Goal: Check status: Check status

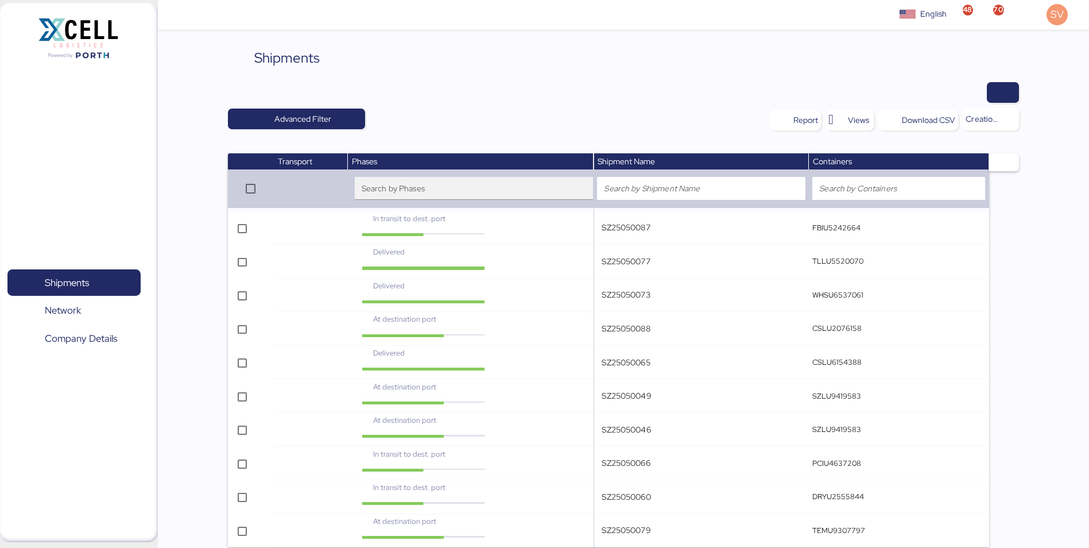
click at [468, 184] on div "Search by Phases" at bounding box center [459, 188] width 195 height 23
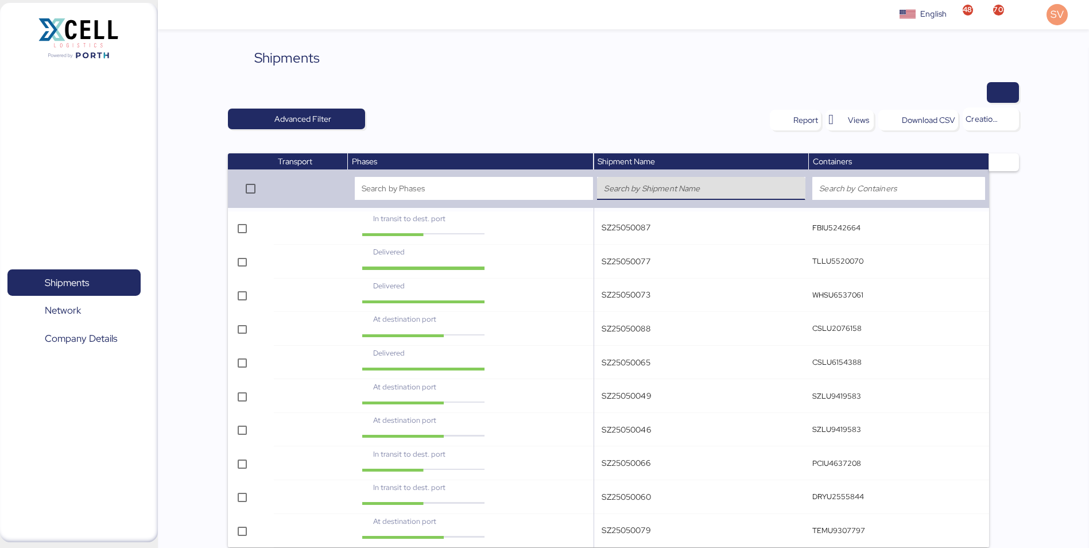
click at [677, 184] on input "search" at bounding box center [701, 188] width 194 height 14
paste input "SZ25080010"
type input "SZ25080010"
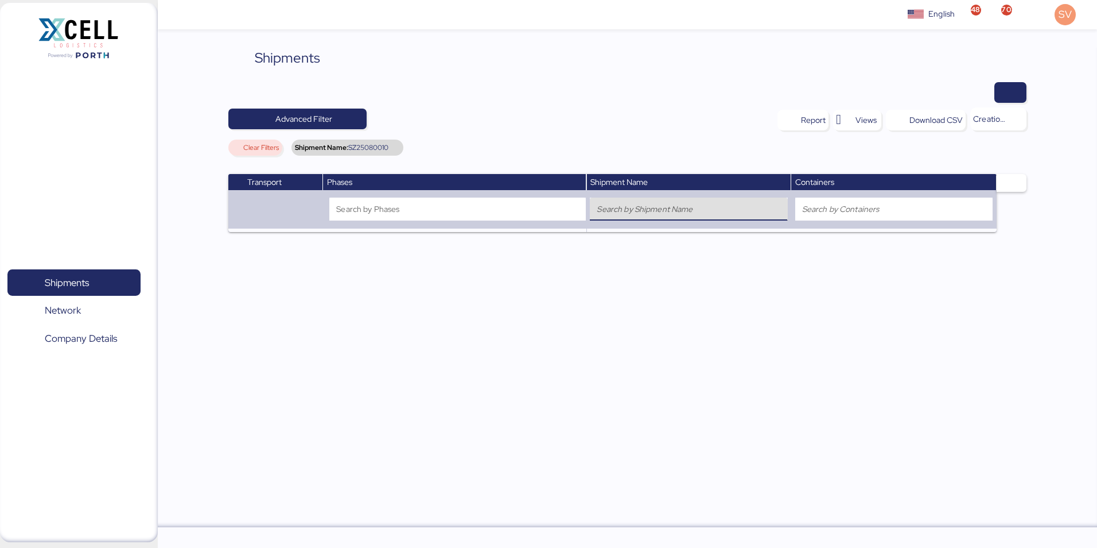
click at [657, 218] on div at bounding box center [689, 208] width 184 height 23
paste input "SZ25080010"
type input "SZ25080010"
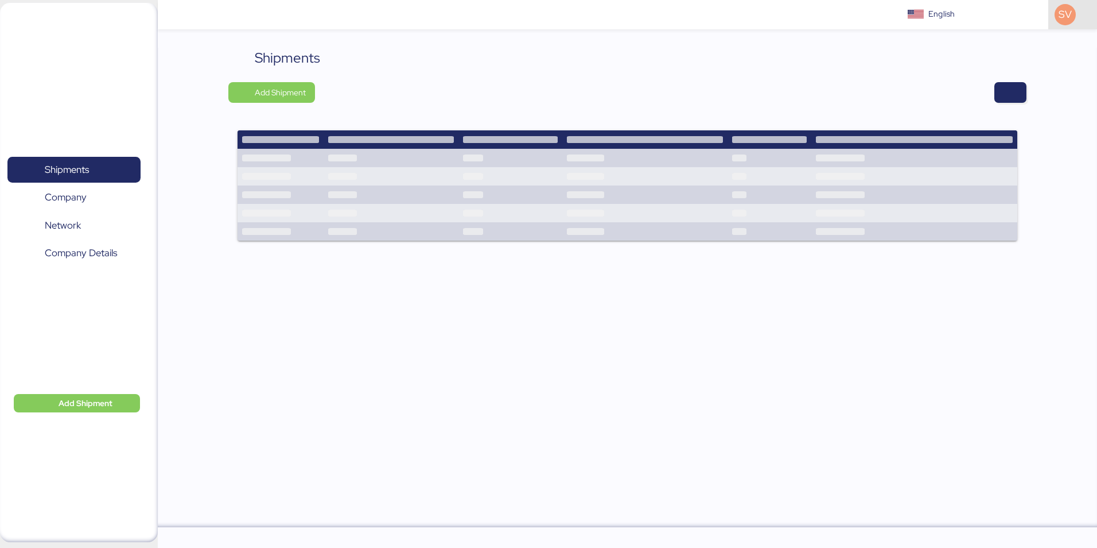
click at [1070, 13] on span "SV" at bounding box center [1065, 14] width 13 height 15
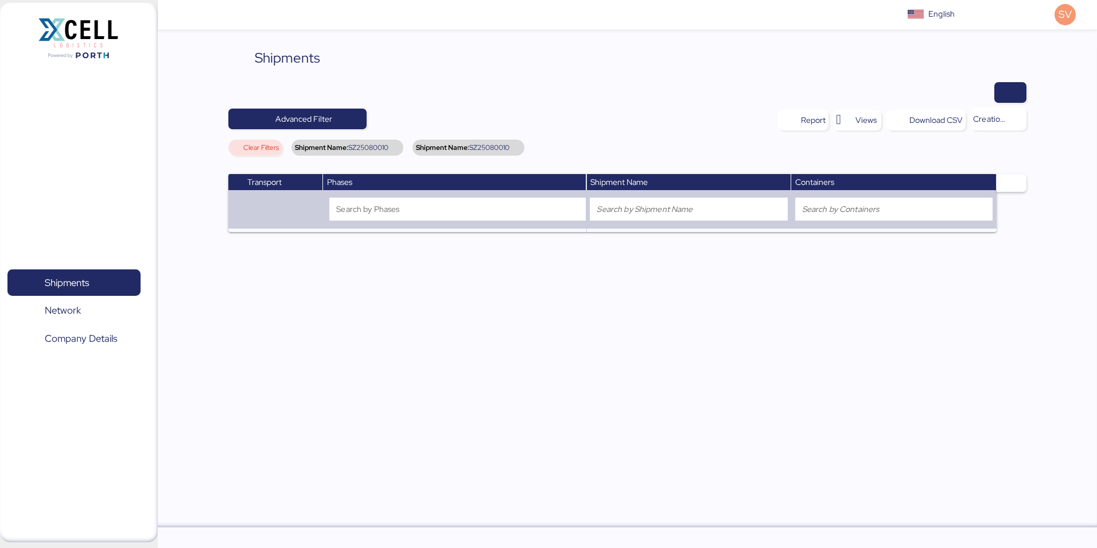
click at [877, 71] on div "Shipments Advanced Filter Report Views Download CSV Creation date, Descending C…" at bounding box center [627, 143] width 798 height 190
